Goal: Task Accomplishment & Management: Manage account settings

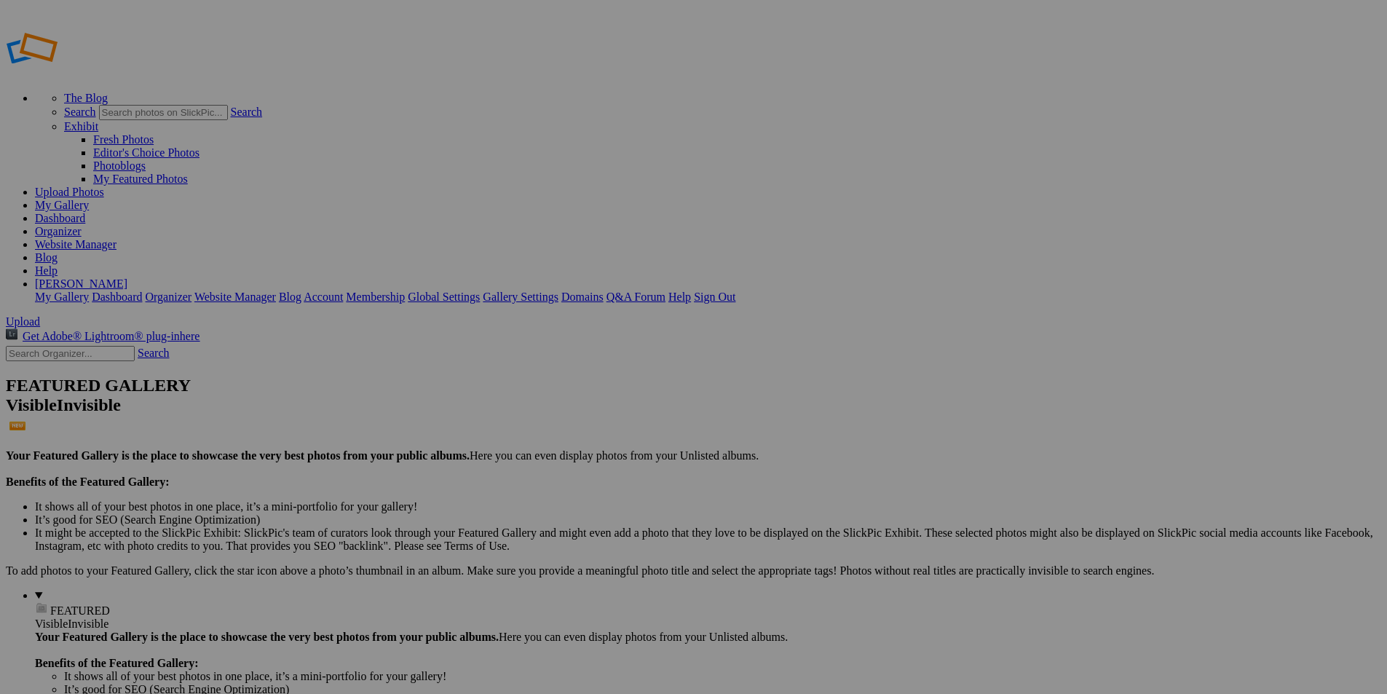
type input "[PERSON_NAME]'s 90th Birthday 8/31/202"
click at [564, 420] on span "Create" at bounding box center [548, 426] width 31 height 12
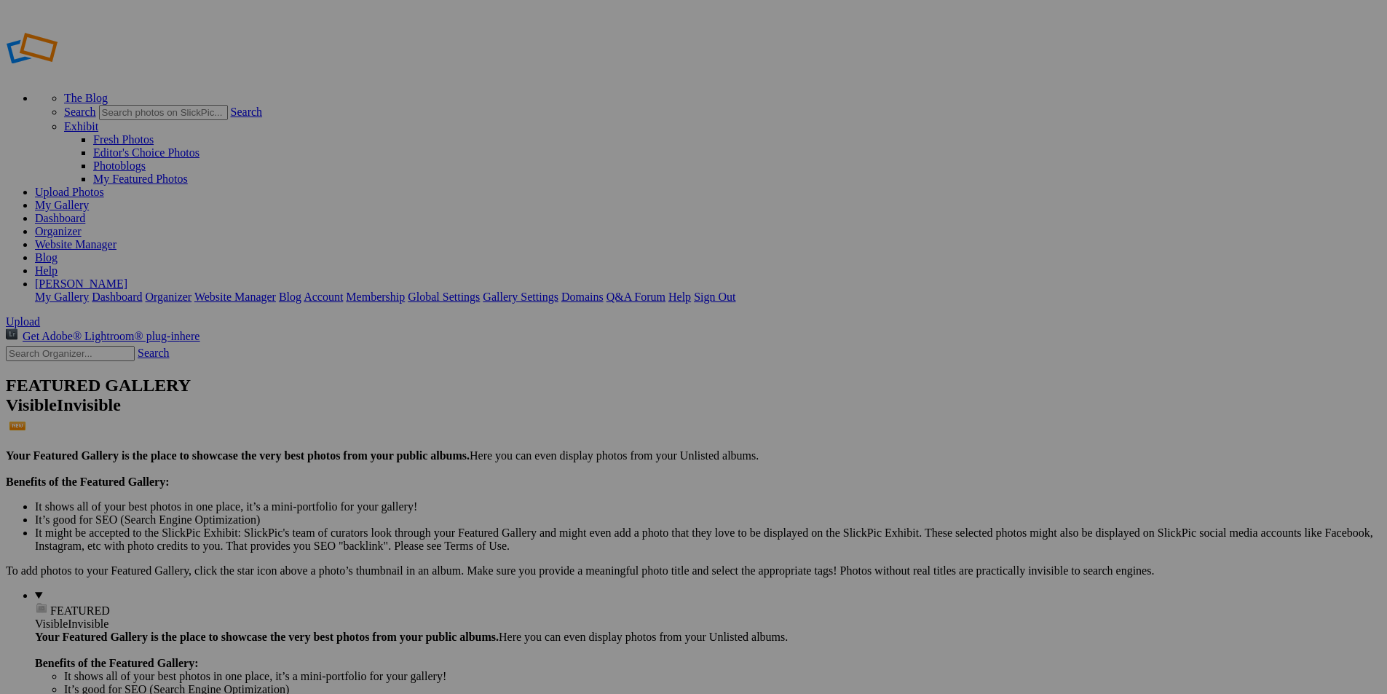
type input "[PERSON_NAME]'s 90TH Birthday [DEMOGRAPHIC_DATA]"
click at [869, 420] on div "Cancel Create" at bounding box center [694, 426] width 386 height 13
click at [564, 420] on span "Create" at bounding box center [548, 426] width 31 height 12
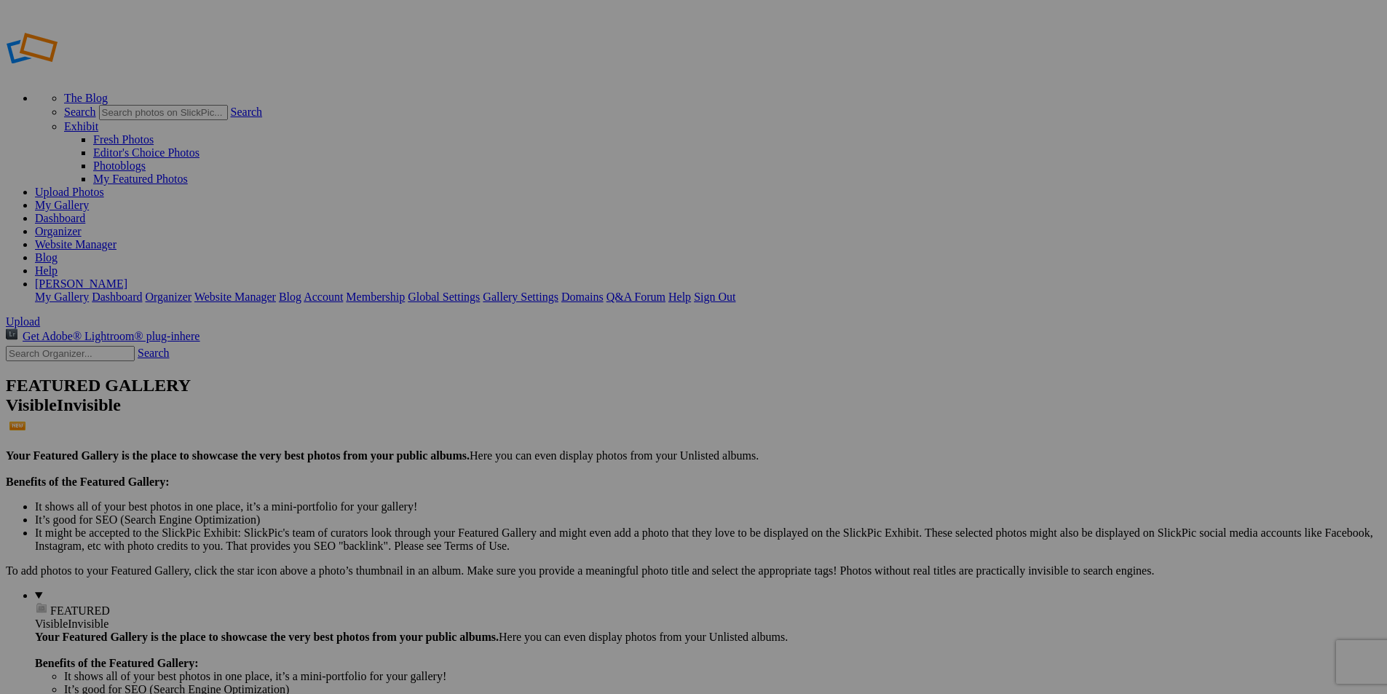
type input "[PERSON_NAME]'s 90TH Birthday [DEMOGRAPHIC_DATA]"
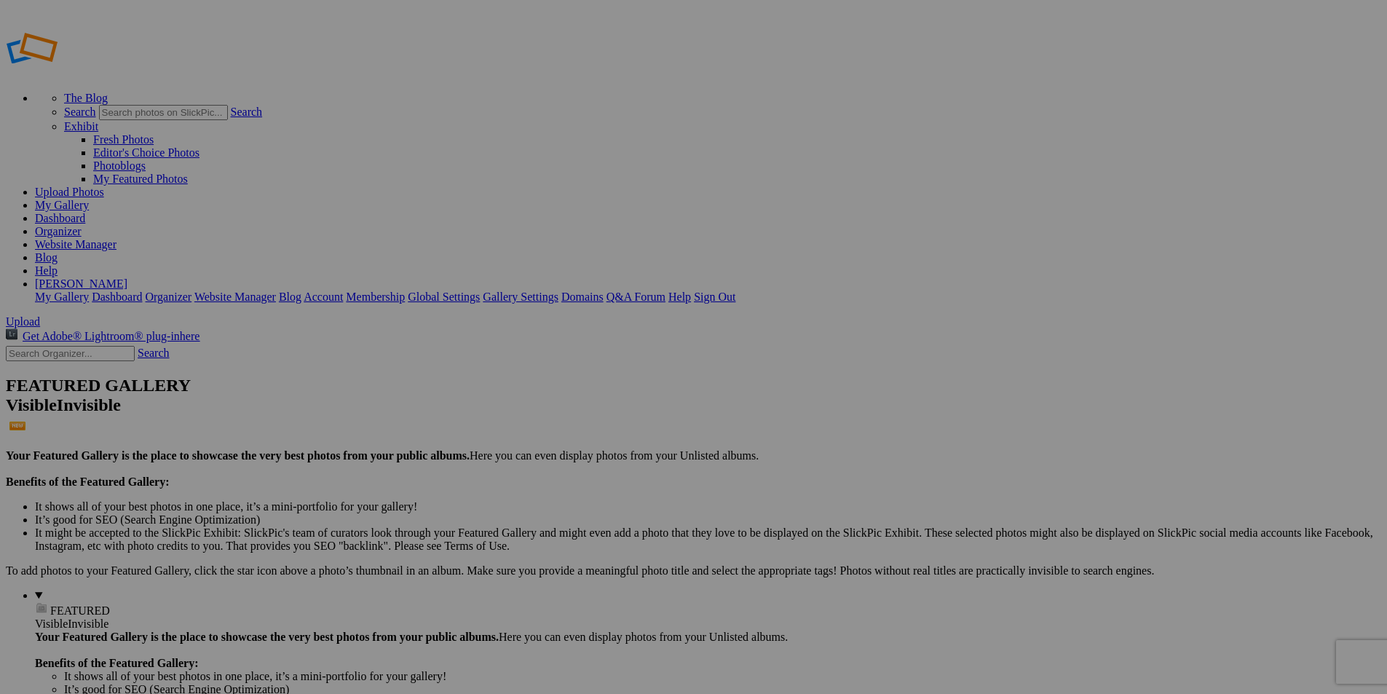
type input "New folder (3)"
drag, startPoint x: 419, startPoint y: 246, endPoint x: 715, endPoint y: 272, distance: 296.8
click at [127, 277] on link "[PERSON_NAME]" at bounding box center [81, 283] width 92 height 12
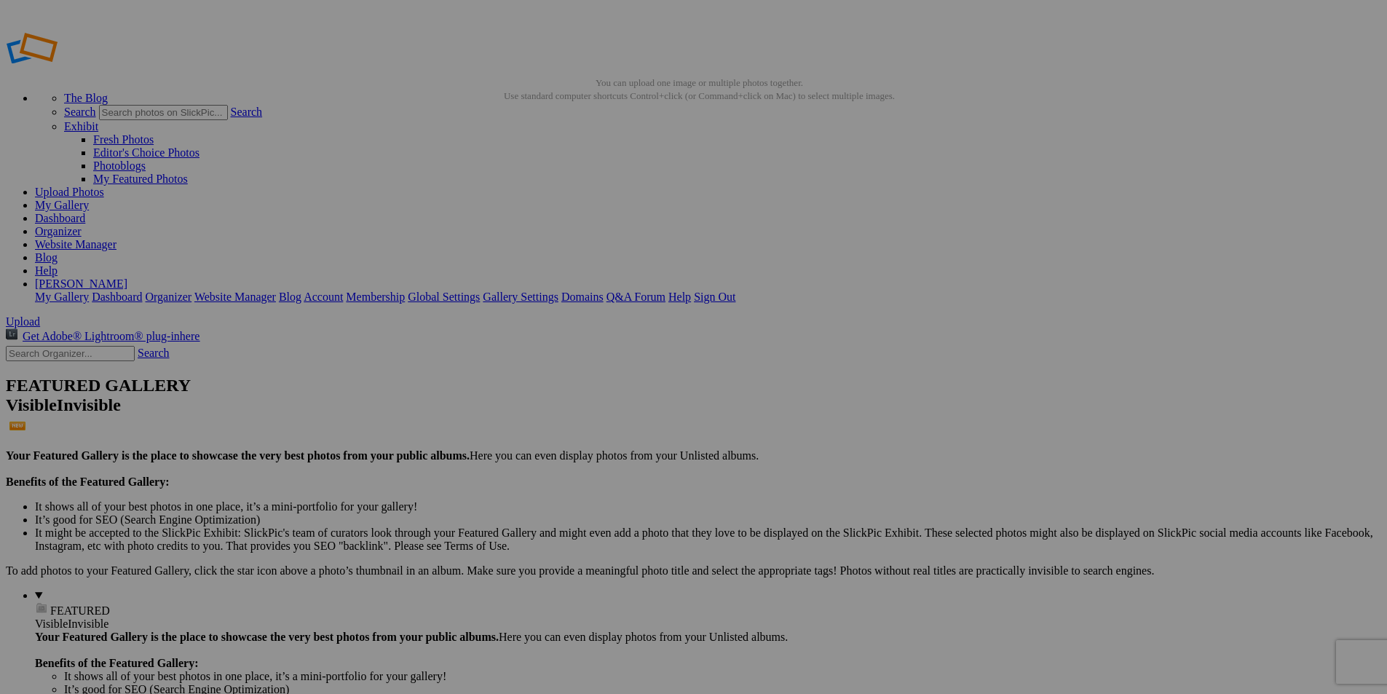
drag, startPoint x: 108, startPoint y: 169, endPoint x: 42, endPoint y: 149, distance: 68.4
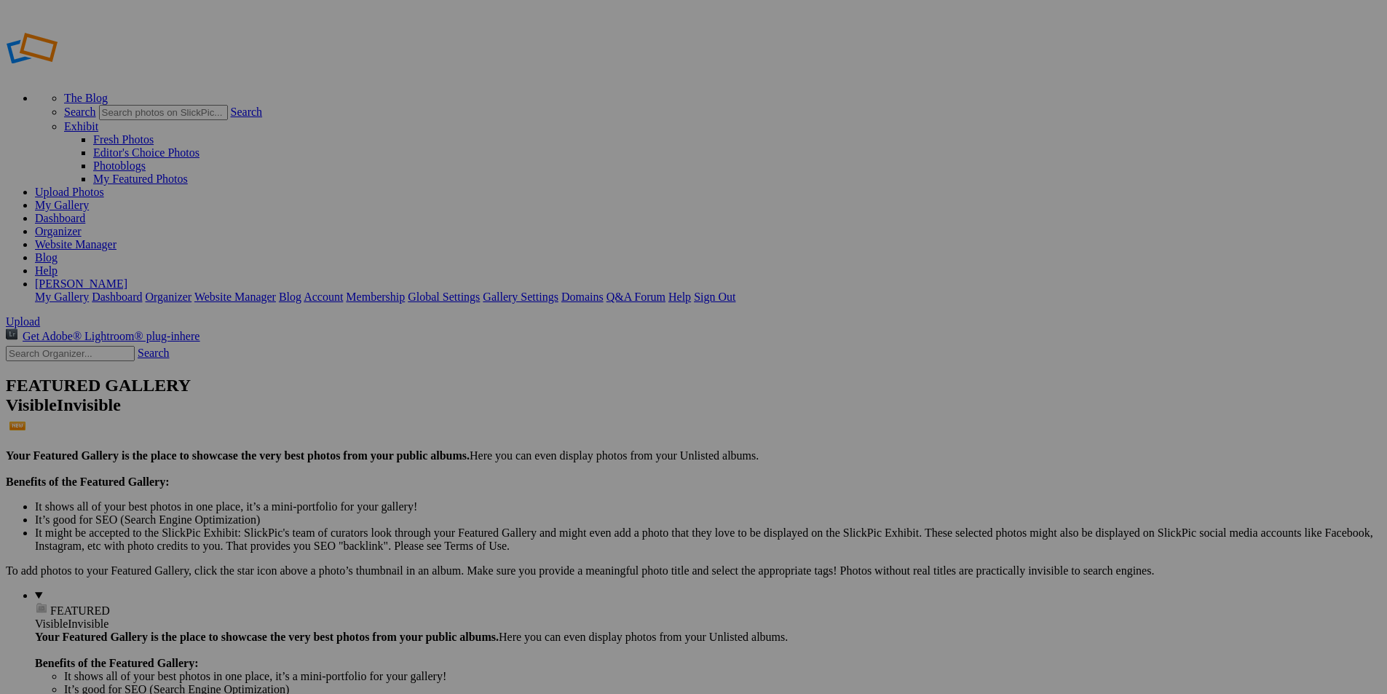
click at [561, 423] on span "Yes" at bounding box center [552, 429] width 17 height 12
click at [550, 387] on link "Yes" at bounding box center [541, 380] width 17 height 12
click at [0, 0] on img at bounding box center [0, 0] width 0 height 0
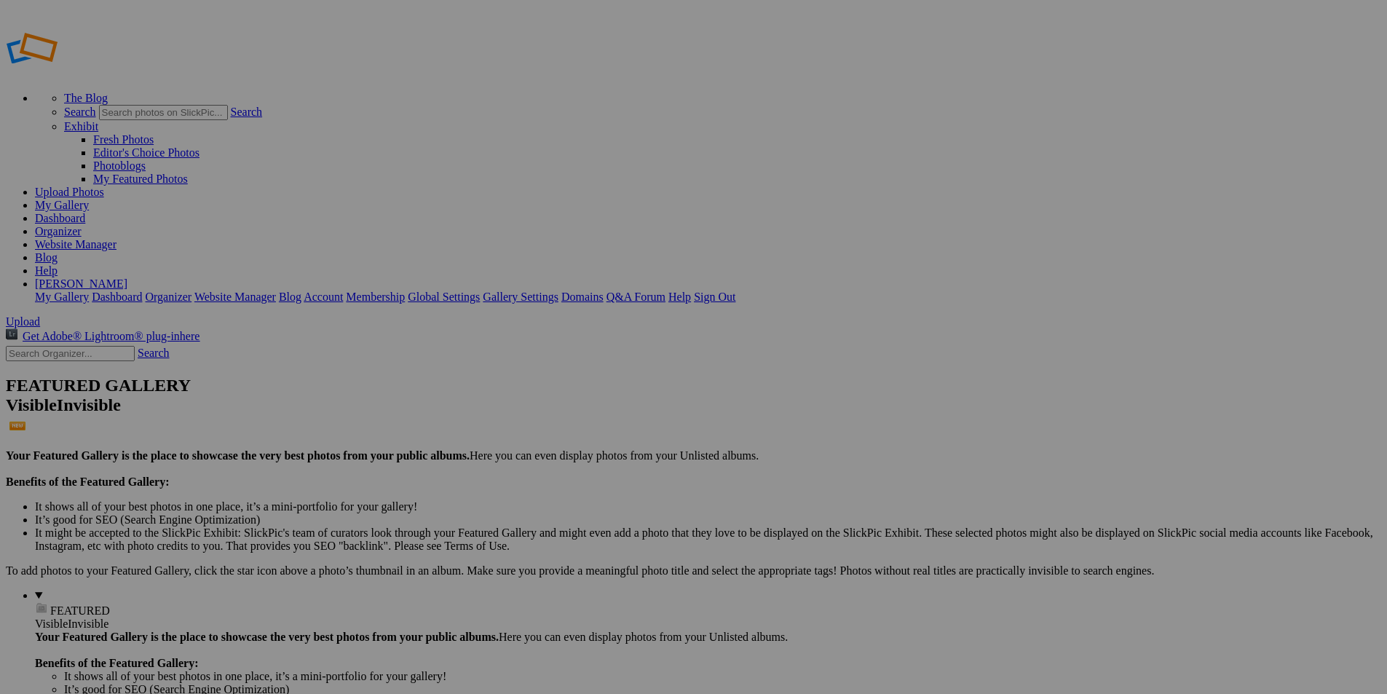
type input "[PERSON_NAME]'s 90TH Birthday [DEMOGRAPHIC_DATA]"
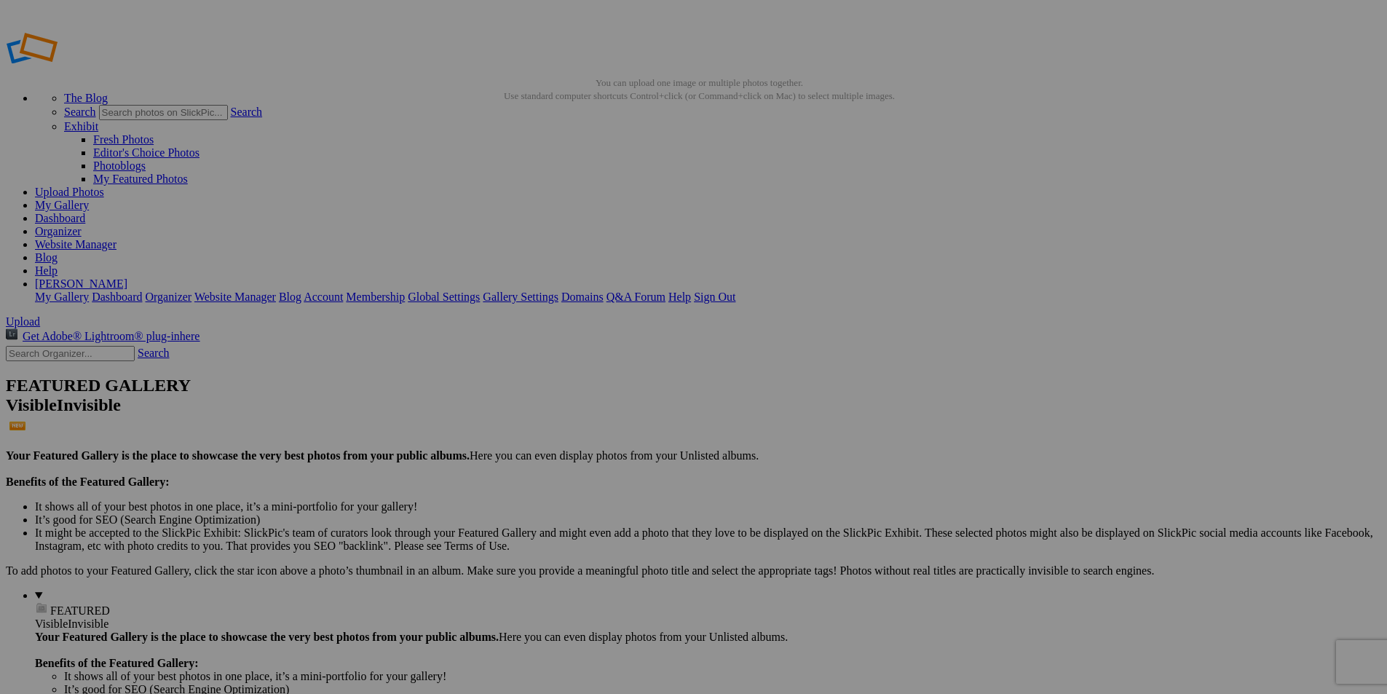
click at [561, 423] on span "Yes" at bounding box center [552, 429] width 17 height 12
click at [550, 387] on span "Yes" at bounding box center [541, 380] width 17 height 12
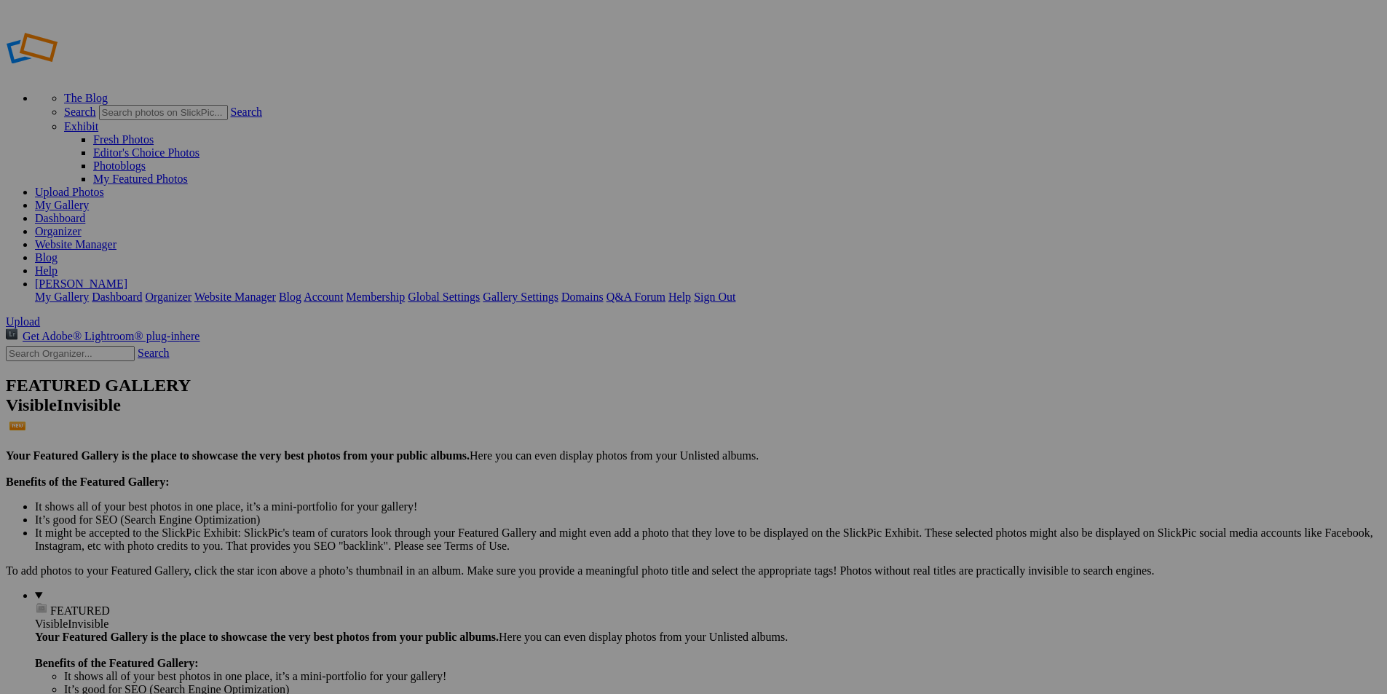
click at [561, 410] on span "Yes" at bounding box center [552, 416] width 17 height 12
drag, startPoint x: 860, startPoint y: 399, endPoint x: 0, endPoint y: -63, distance: 976.0
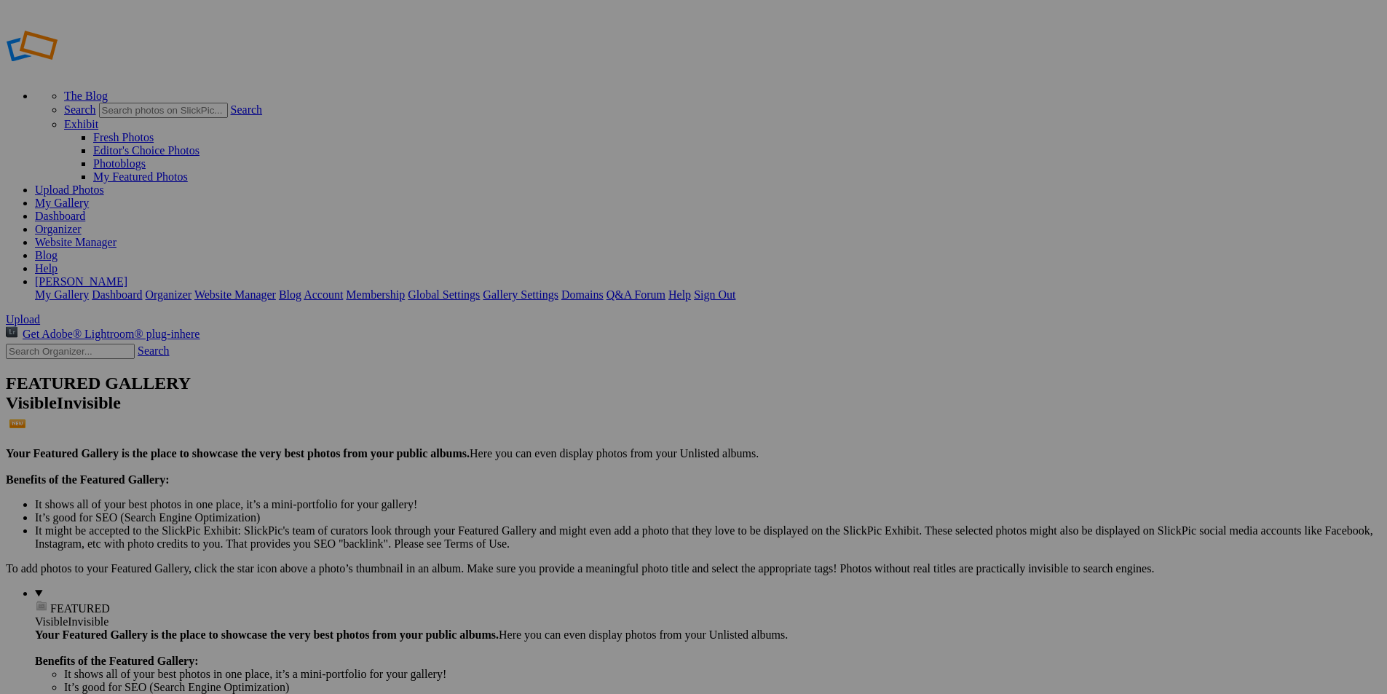
type input "[PERSON_NAME]'s 90th Birthday 8/31/"
click at [501, 395] on span at bounding box center [501, 401] width 0 height 12
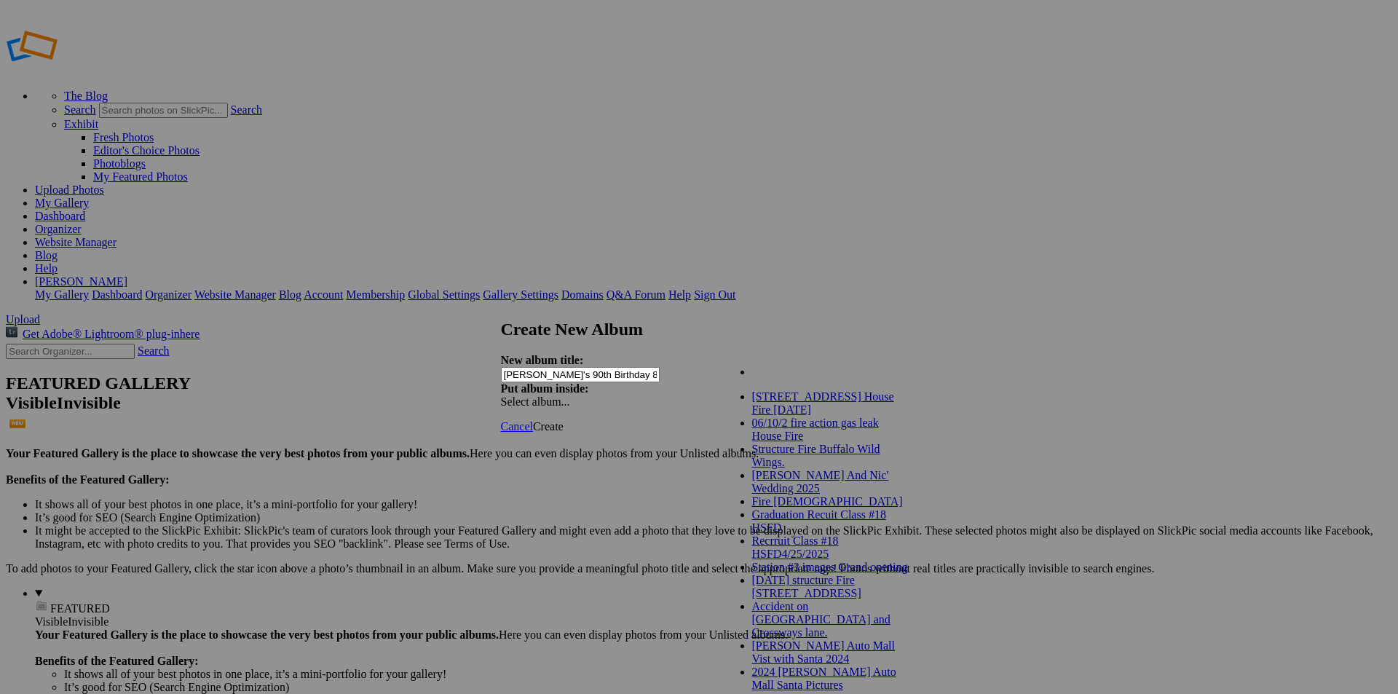
click at [881, 362] on div "My Albums 4128 winding Oak way House Fire 5/29/2025 06/10/2 fire action gas lea…" at bounding box center [805, 364] width 165 height 20
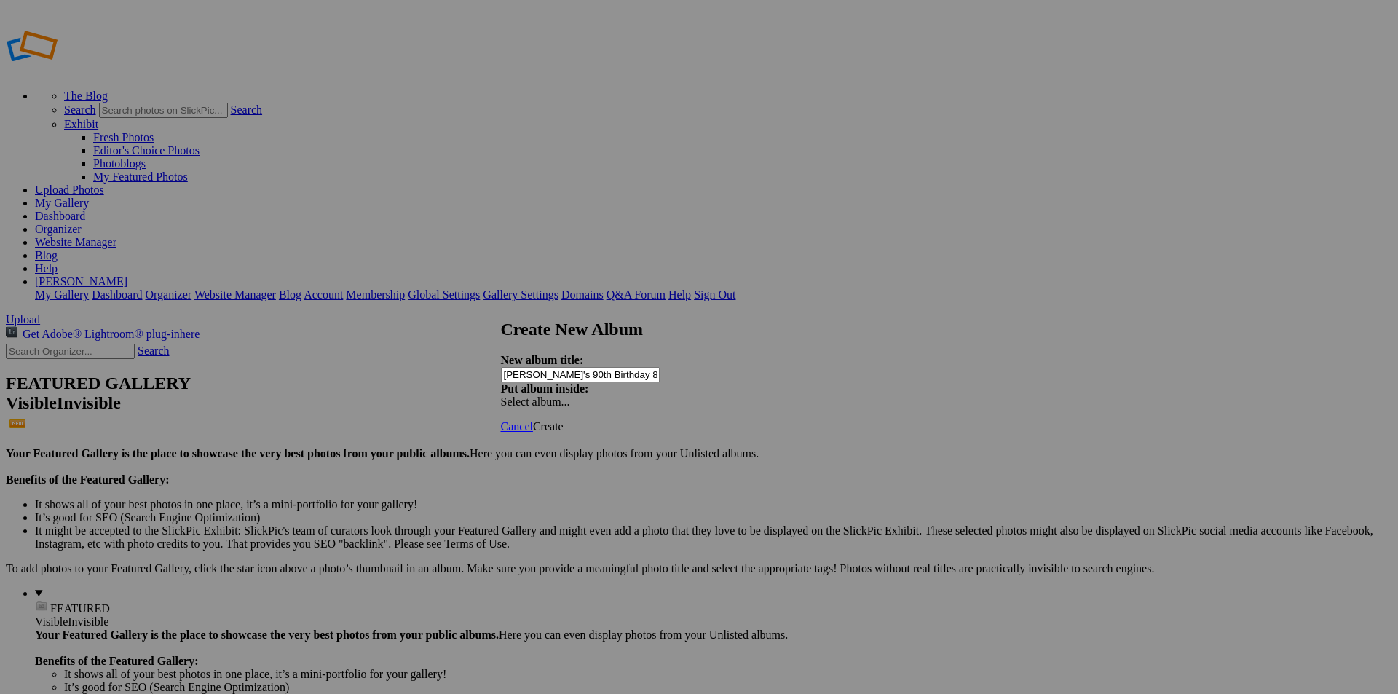
click at [564, 420] on span "Create" at bounding box center [548, 426] width 31 height 12
type input "[PERSON_NAME]'s 90th Birthday 8/31/"
drag, startPoint x: 873, startPoint y: 395, endPoint x: 818, endPoint y: 47, distance: 352.3
drag, startPoint x: 1145, startPoint y: 331, endPoint x: 1139, endPoint y: 303, distance: 29.0
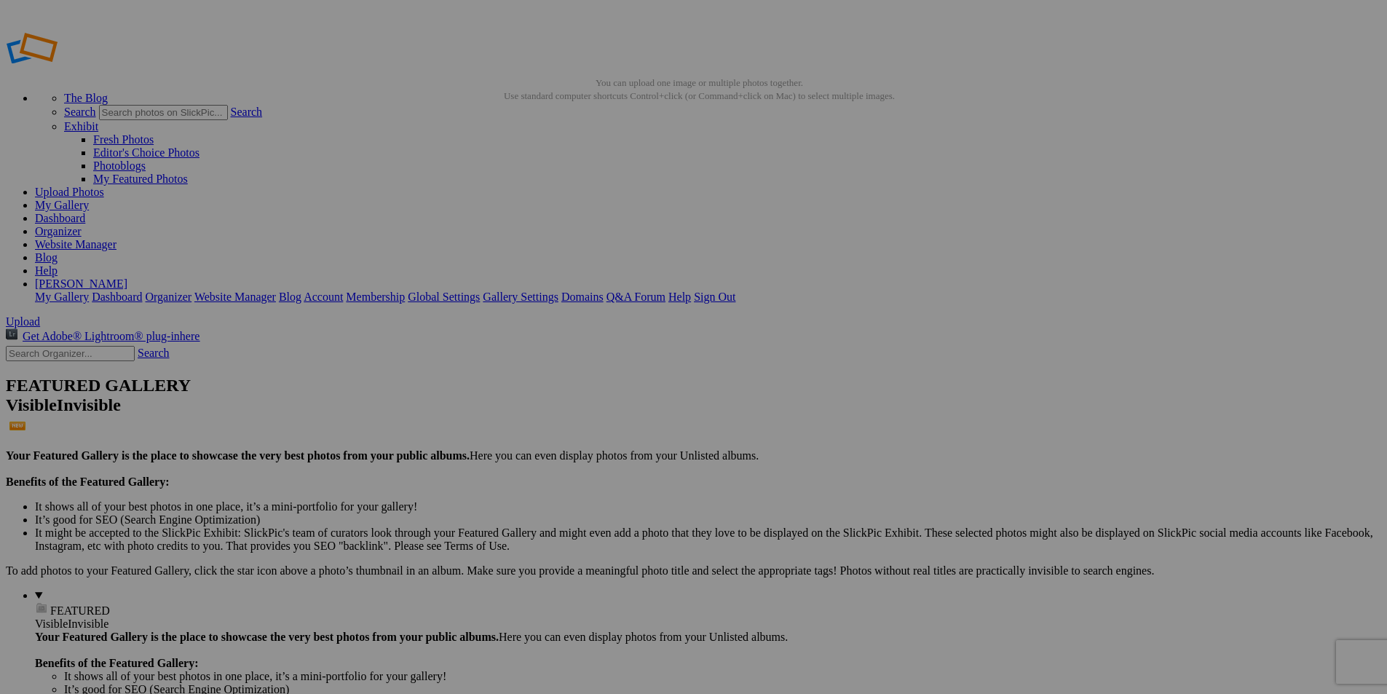
drag, startPoint x: 440, startPoint y: 80, endPoint x: 454, endPoint y: 74, distance: 15.3
type input "[PERSON_NAME]'s 90th Birthday [DEMOGRAPHIC_DATA]"
